Goal: Information Seeking & Learning: Learn about a topic

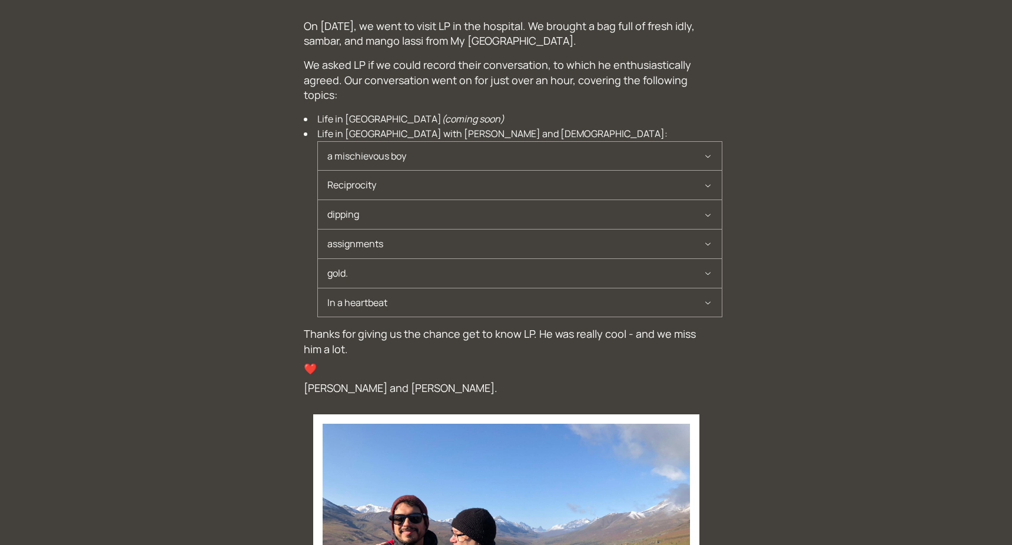
click at [927, 45] on div "On [DATE], we went to visit LP in the hospital. We brought a bag full of fresh …" at bounding box center [506, 380] width 1012 height 742
click at [720, 154] on button "a mischievous boy" at bounding box center [520, 156] width 404 height 29
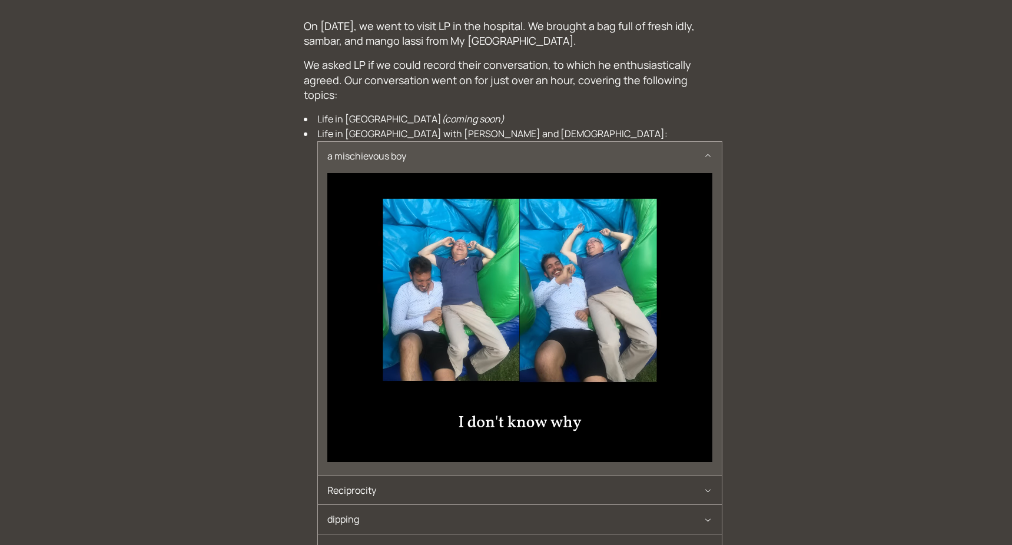
click at [720, 152] on button "a mischievous boy" at bounding box center [520, 156] width 404 height 29
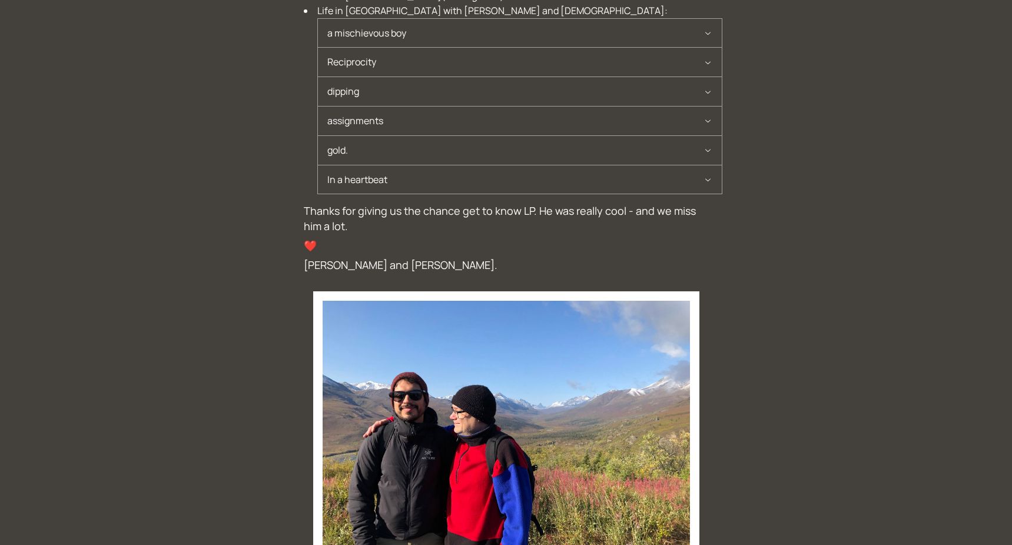
scroll to position [216, 0]
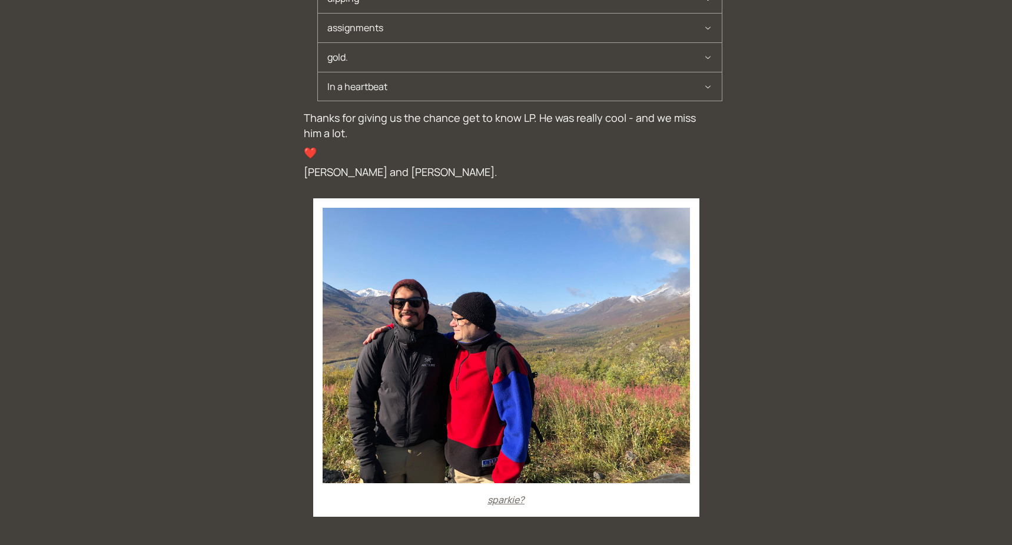
click at [703, 83] on icon "button" at bounding box center [707, 86] width 9 height 9
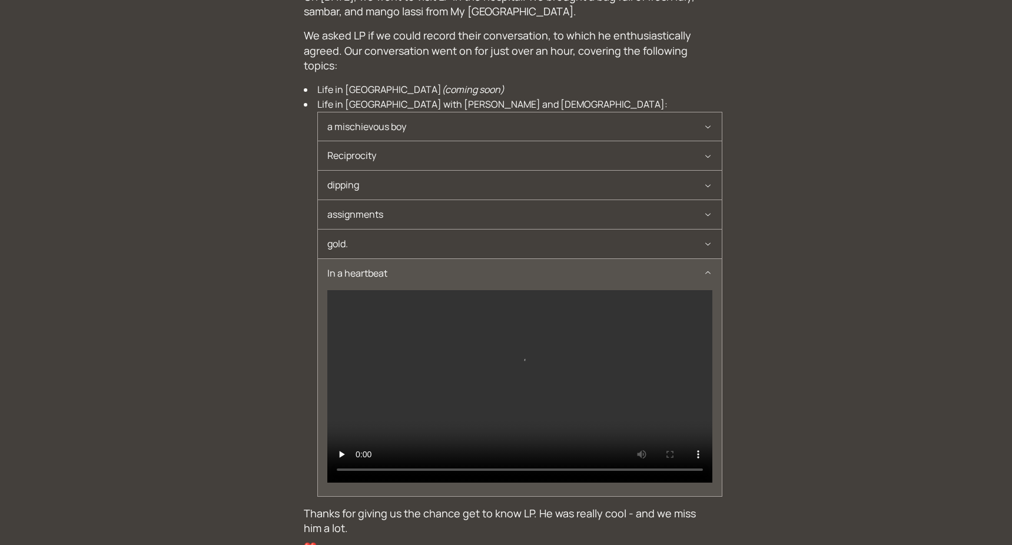
scroll to position [0, 0]
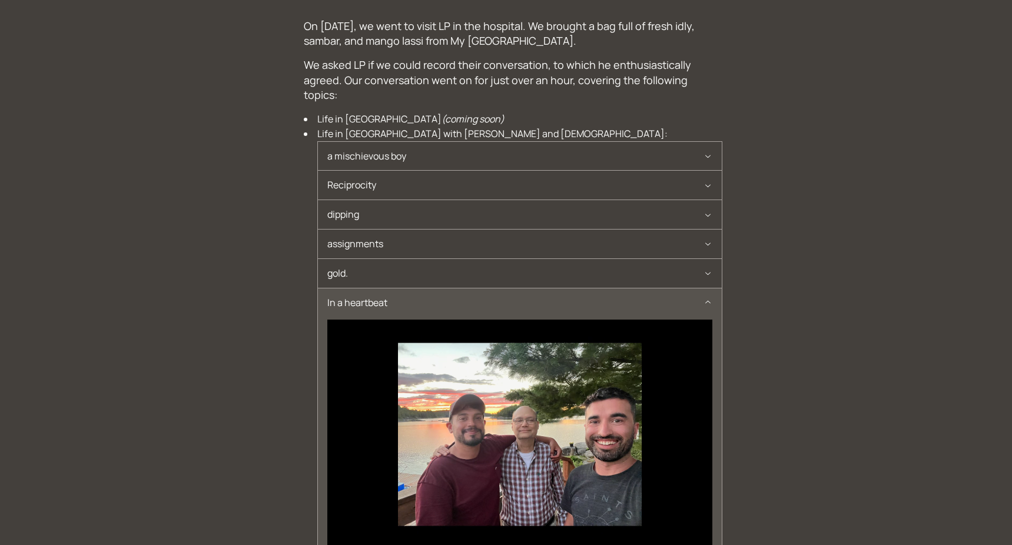
click at [685, 151] on span "a mischievous boy" at bounding box center [515, 156] width 376 height 29
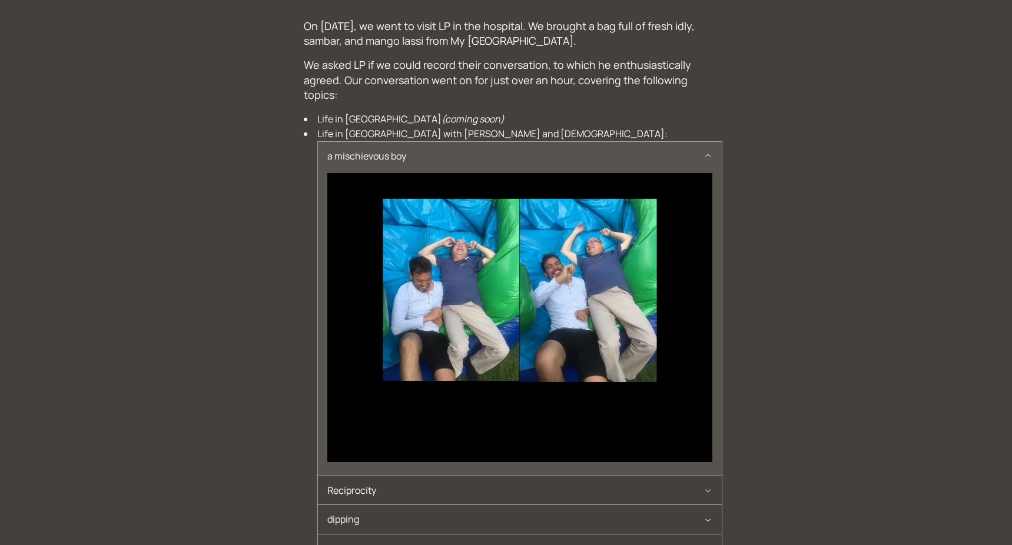
click at [338, 476] on span "Reciprocity" at bounding box center [515, 490] width 376 height 29
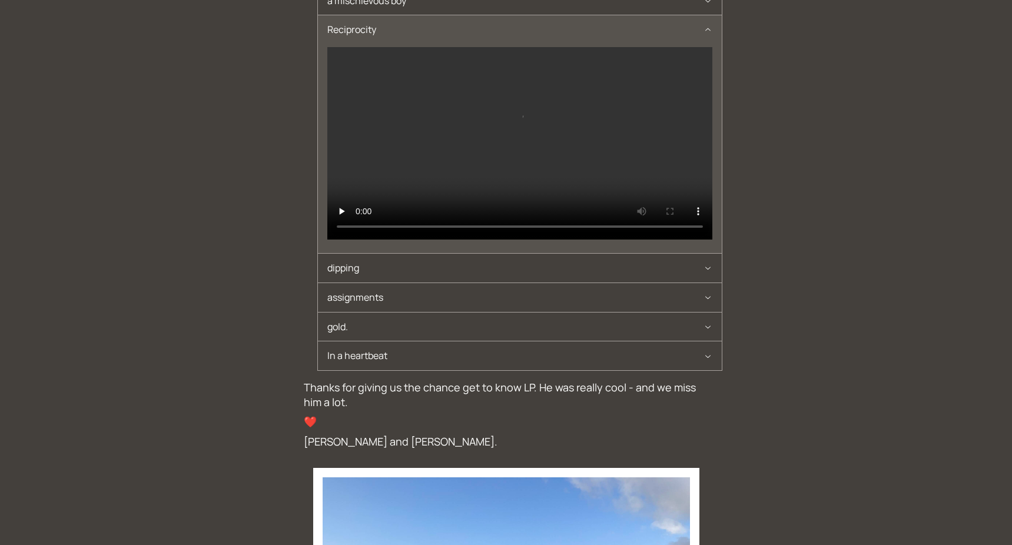
scroll to position [168, 0]
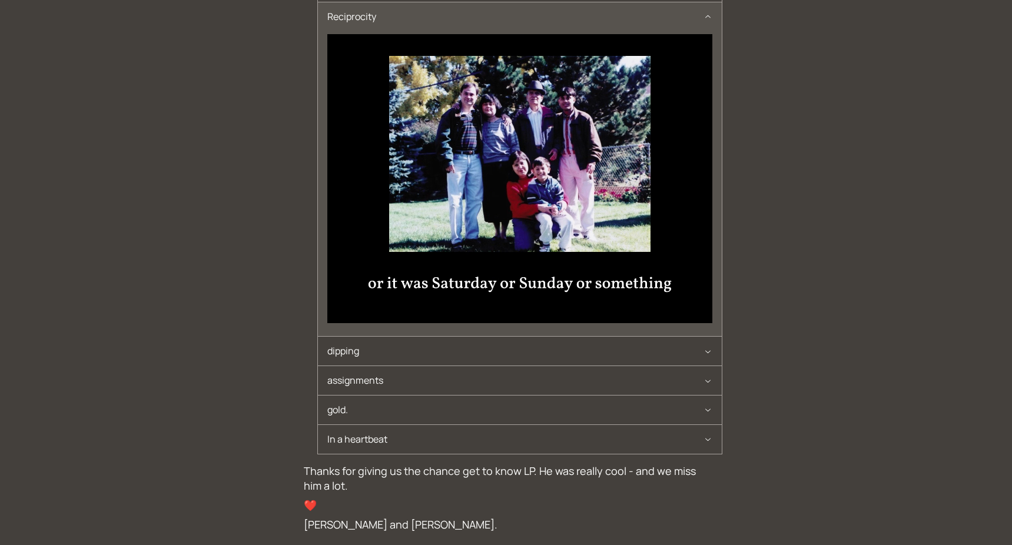
click at [375, 337] on span "dipping" at bounding box center [515, 351] width 376 height 29
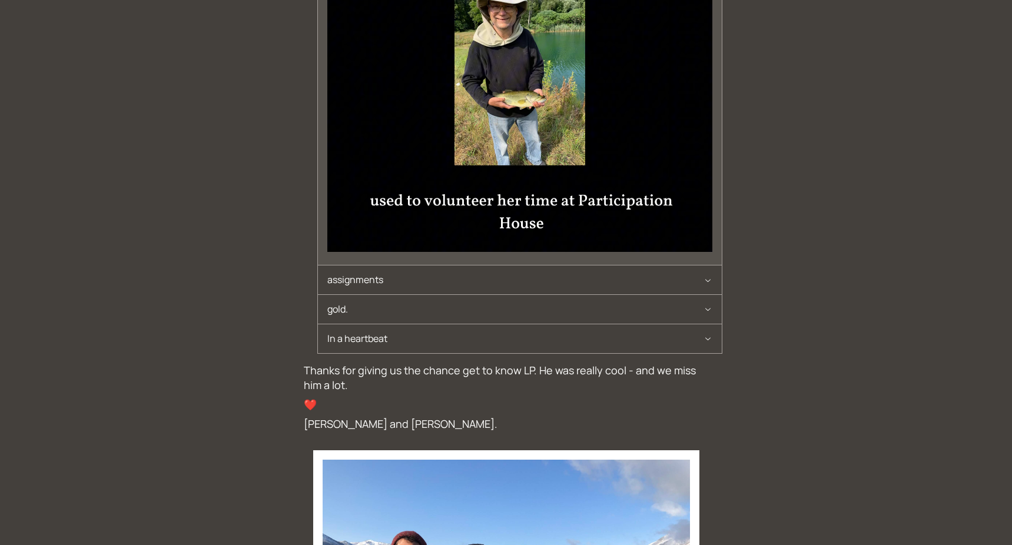
click at [371, 265] on span "assignments" at bounding box center [515, 279] width 376 height 29
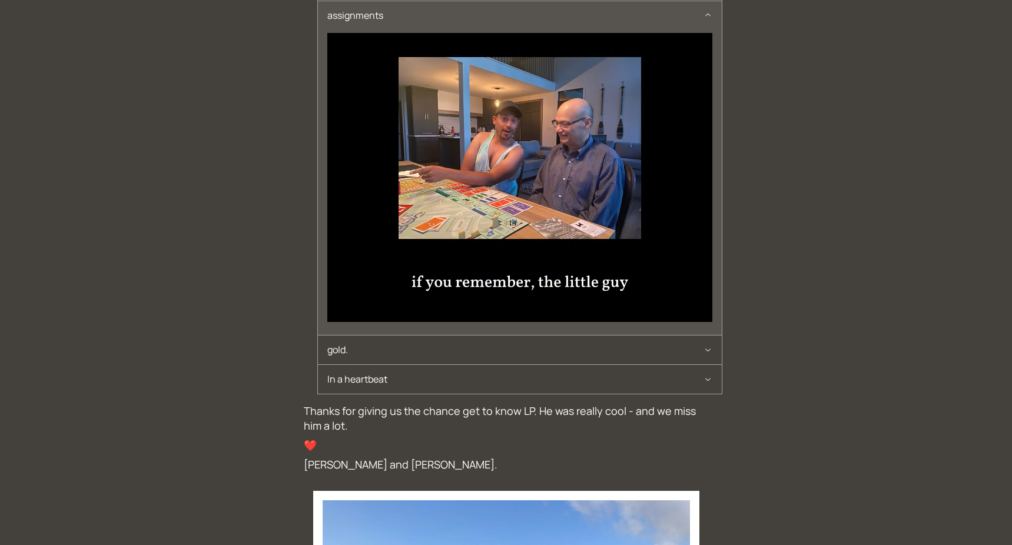
click at [363, 335] on span "gold." at bounding box center [515, 349] width 376 height 29
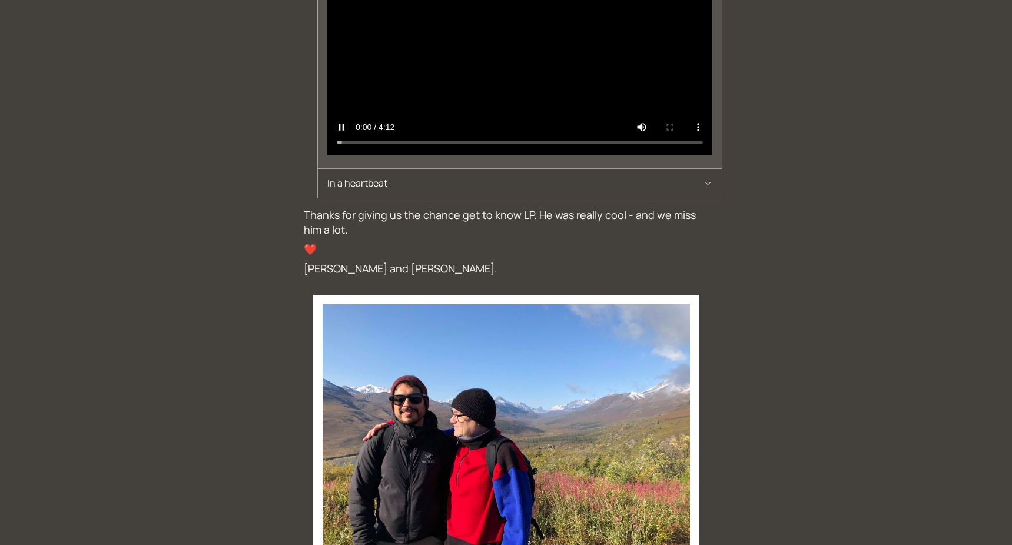
scroll to position [0, 0]
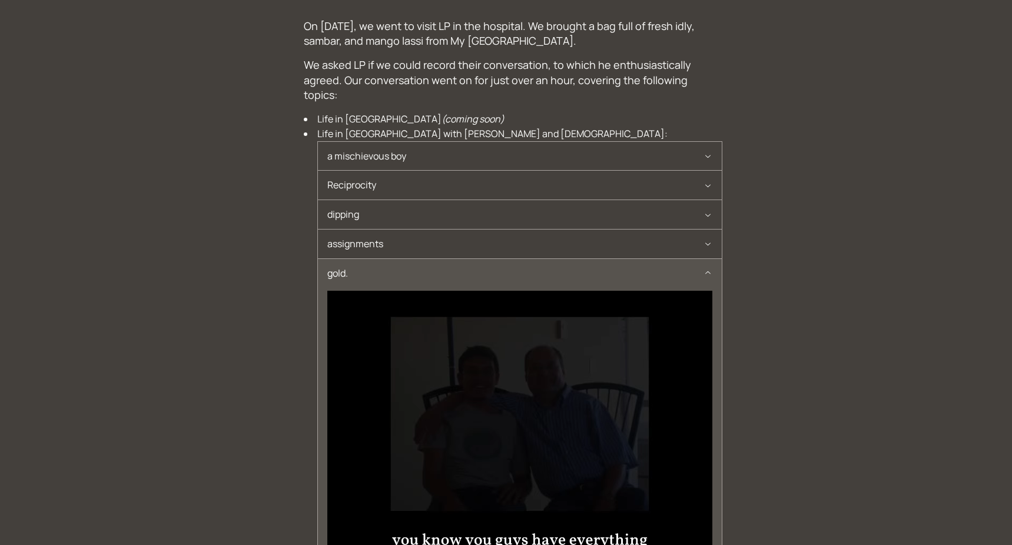
click at [216, 70] on div "On [DATE], we went to visit LP in the hospital. We brought a bag full of fresh …" at bounding box center [506, 532] width 1012 height 1047
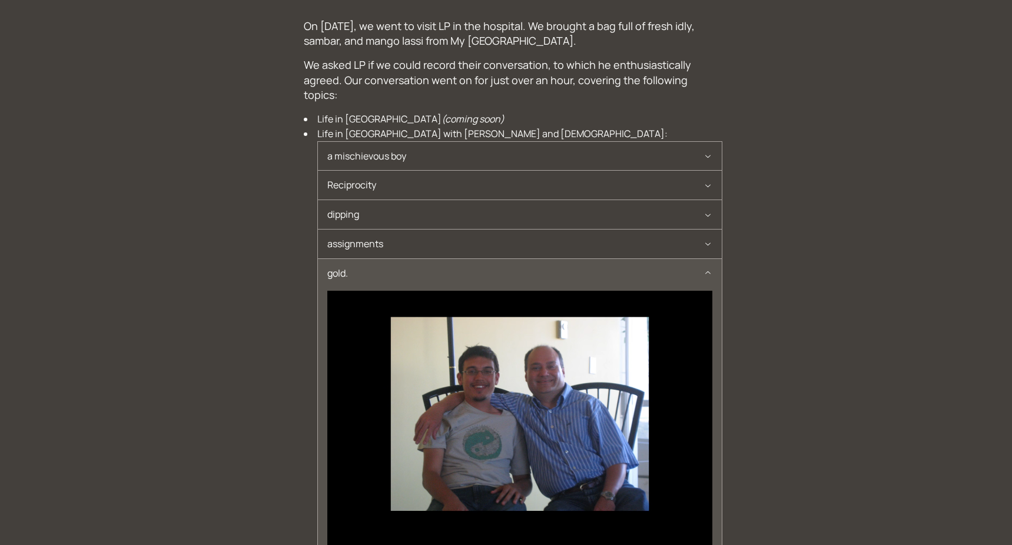
click at [682, 280] on span "gold." at bounding box center [515, 273] width 376 height 29
